Goal: Find specific page/section: Find specific page/section

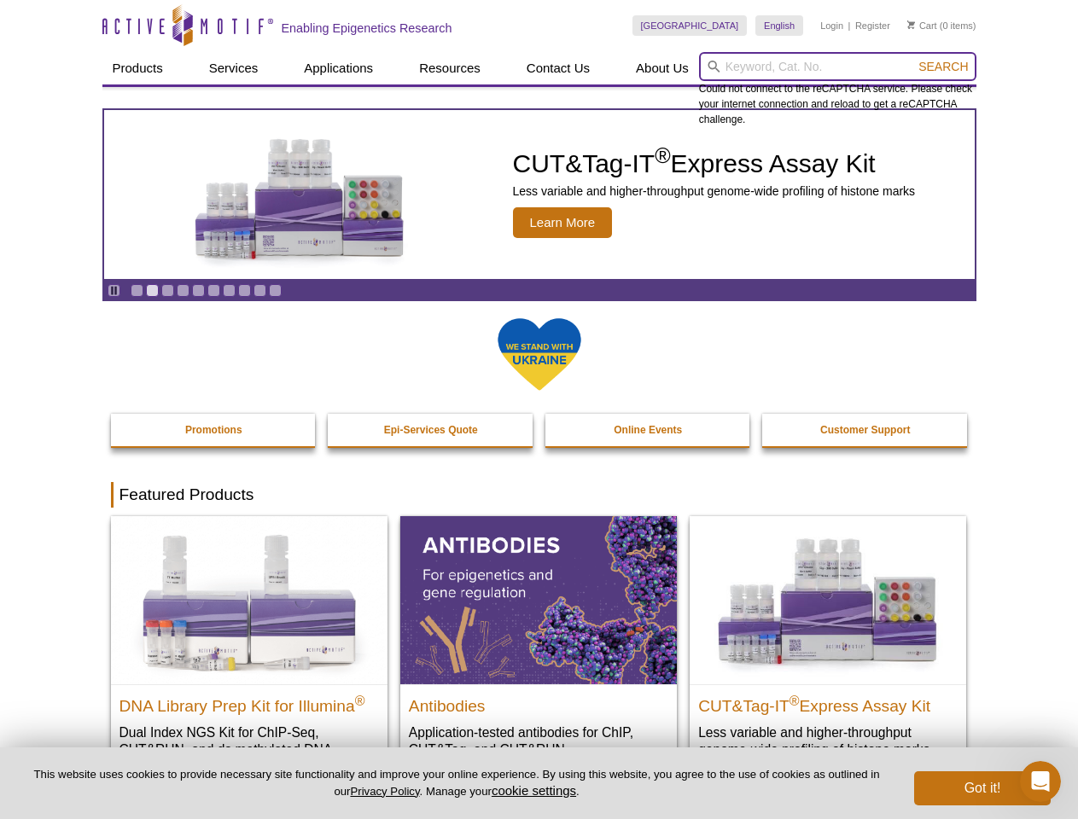
click at [837, 67] on input "search" at bounding box center [837, 66] width 277 height 29
click at [943, 67] on span "Search" at bounding box center [942, 67] width 49 height 14
click at [113, 290] on icon "Pause" at bounding box center [113, 290] width 11 height 11
click at [137, 290] on link "Go to slide 1" at bounding box center [137, 290] width 13 height 13
click at [152, 290] on link "Go to slide 2" at bounding box center [152, 290] width 13 height 13
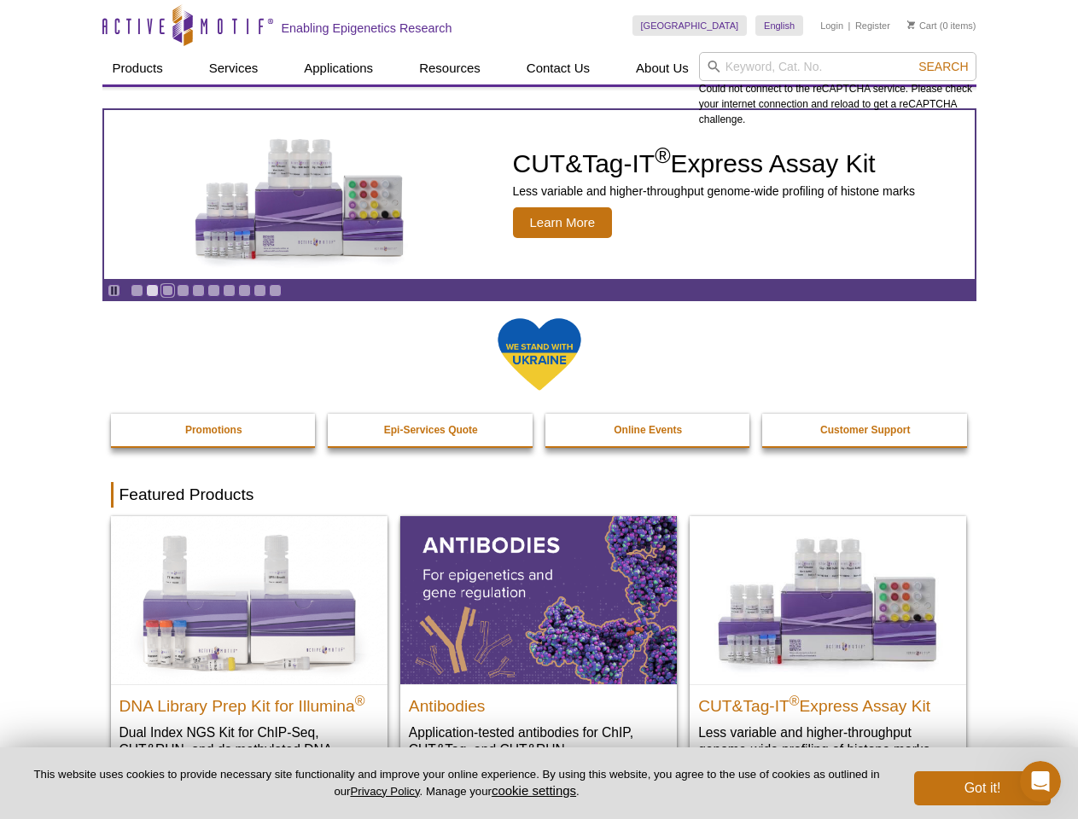
click at [167, 290] on link "Go to slide 3" at bounding box center [167, 290] width 13 height 13
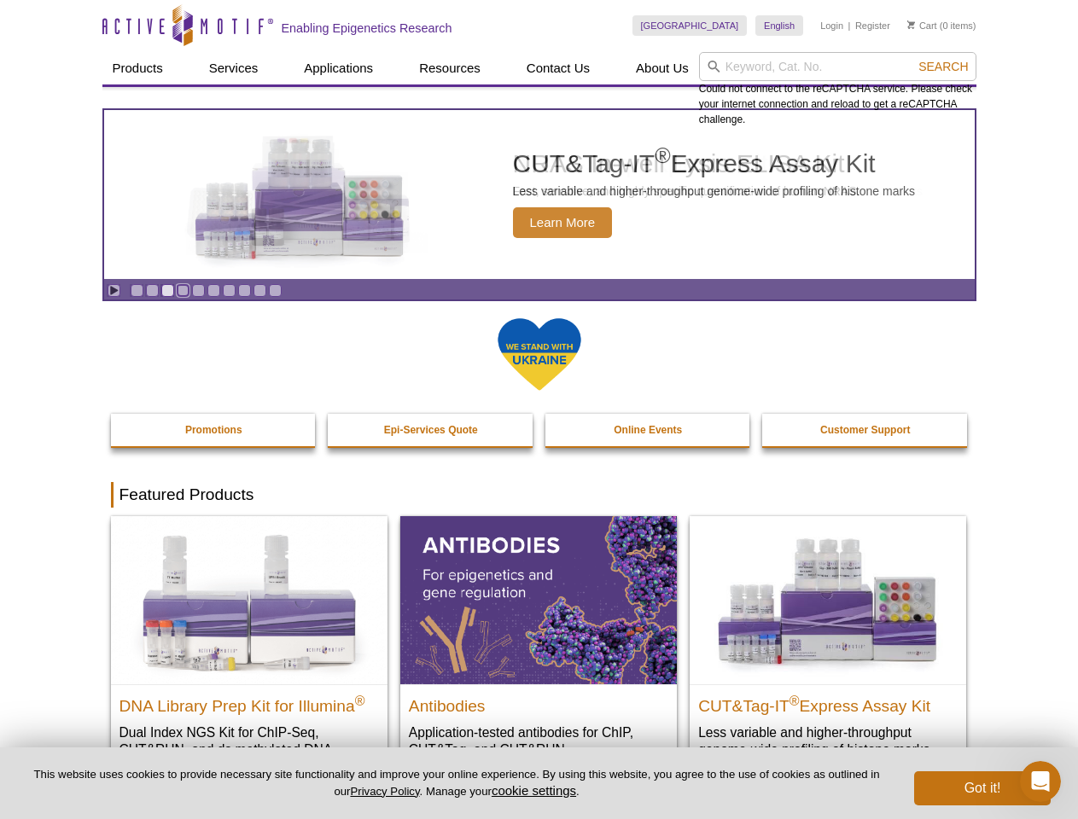
click at [183, 290] on link "Go to slide 4" at bounding box center [183, 290] width 13 height 13
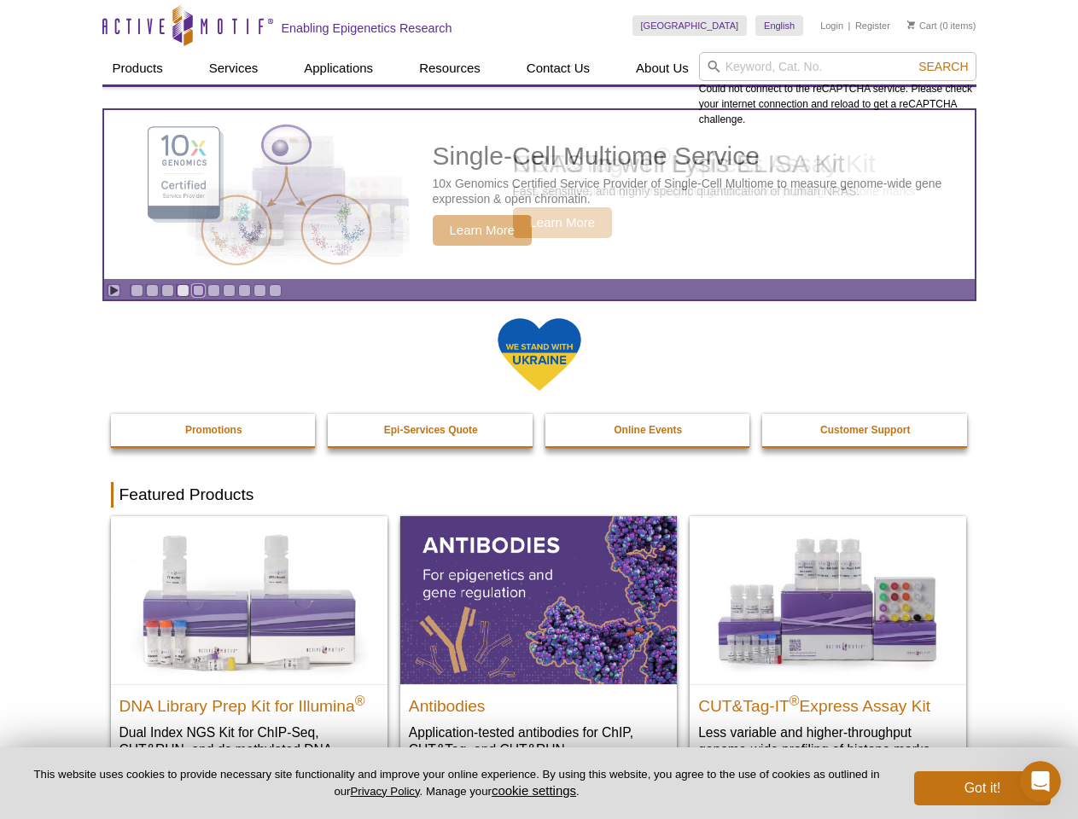
click at [198, 290] on link "Go to slide 5" at bounding box center [198, 290] width 13 height 13
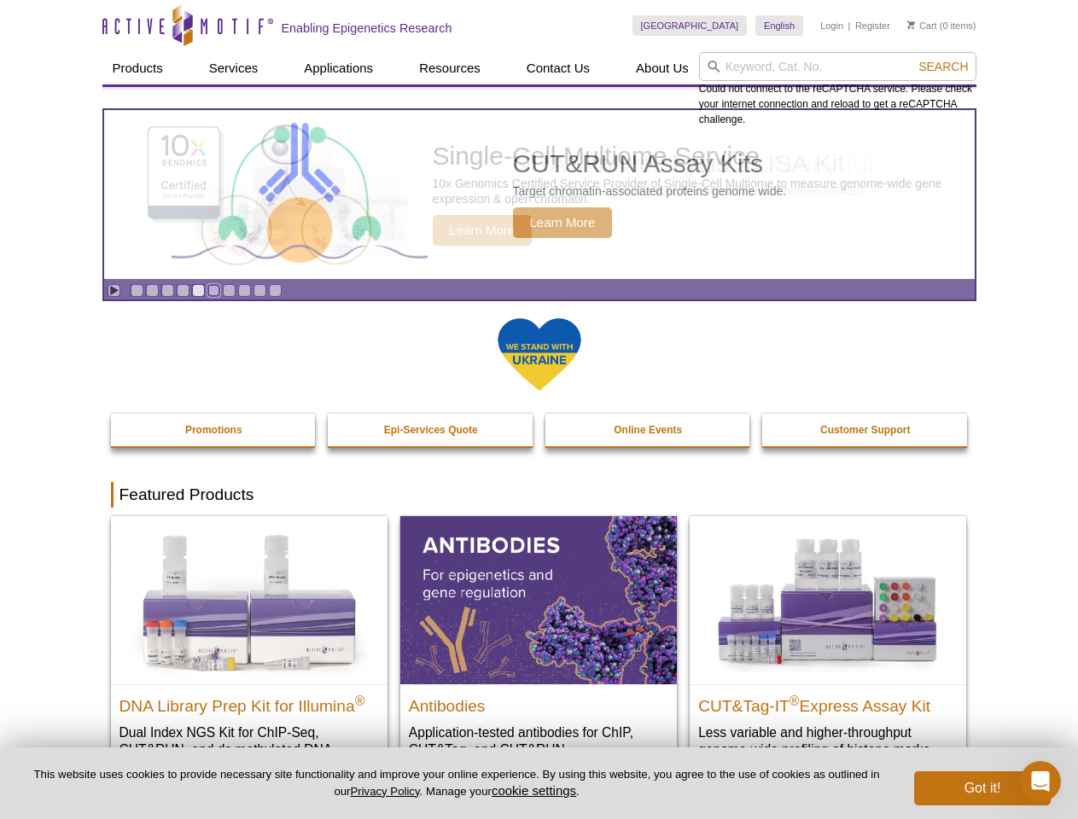
click at [213, 290] on link "Go to slide 6" at bounding box center [213, 290] width 13 height 13
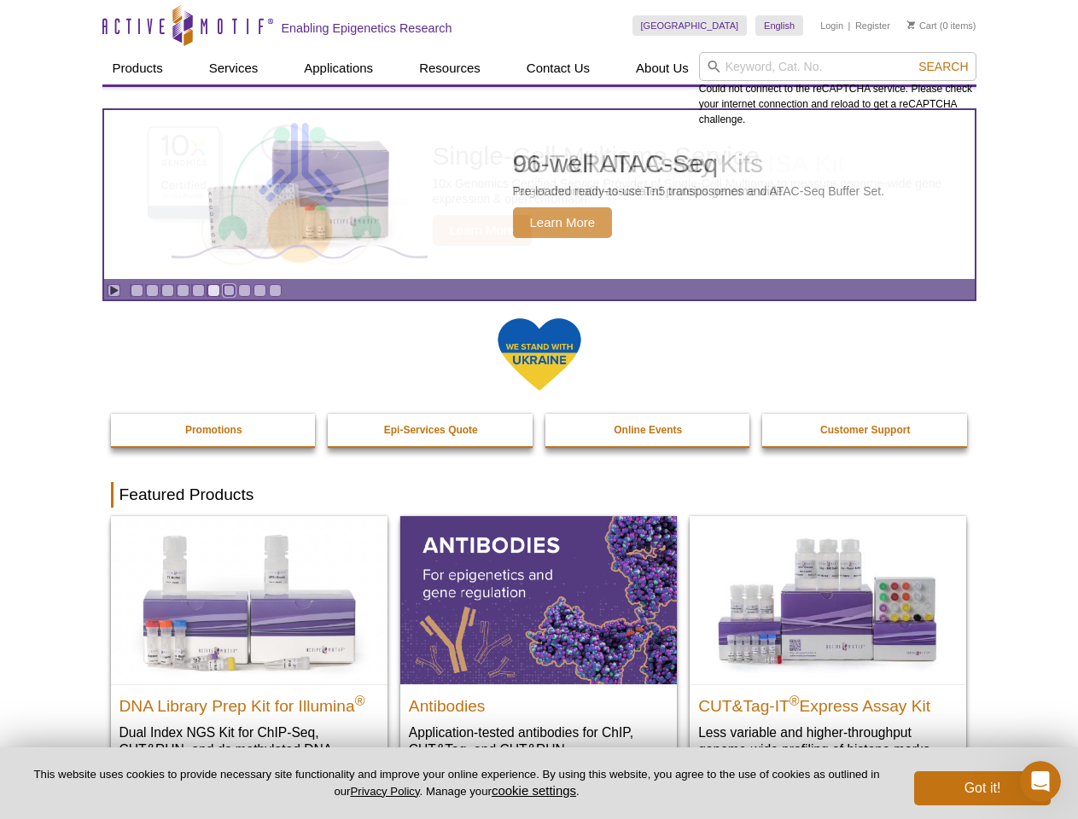
click at [229, 290] on link "Go to slide 7" at bounding box center [229, 290] width 13 height 13
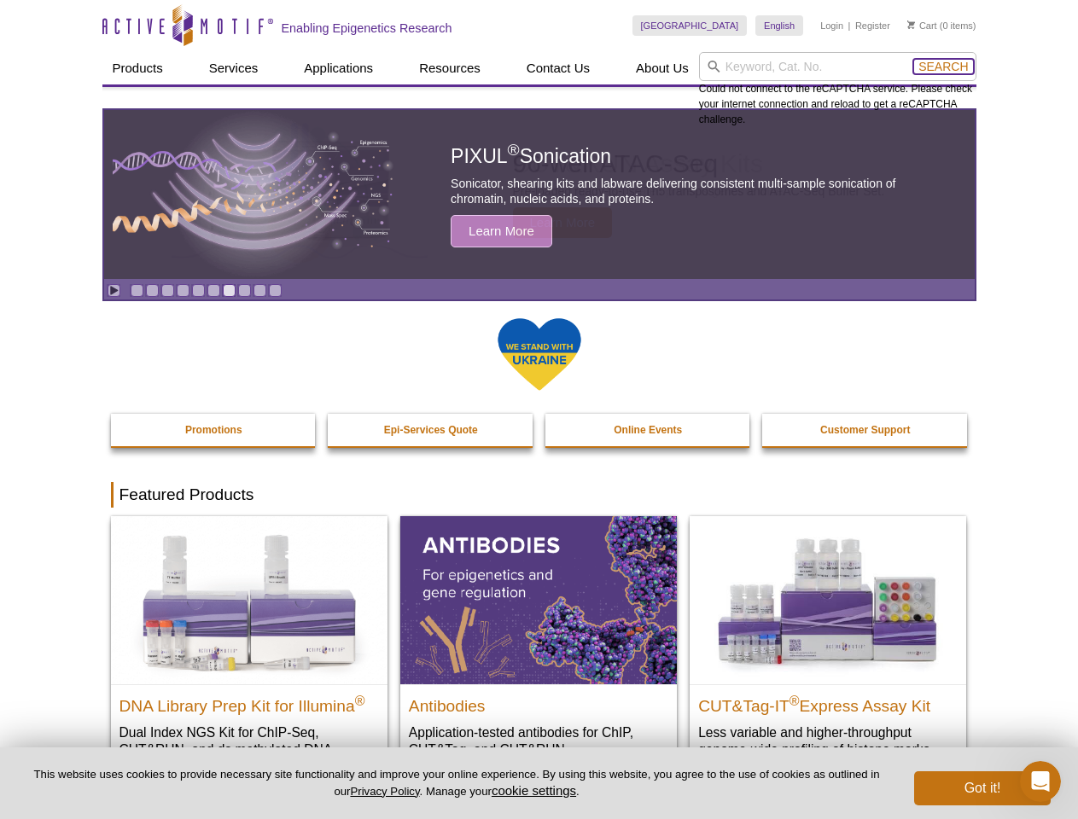
click at [943, 67] on span "Search" at bounding box center [942, 67] width 49 height 14
